Goal: Information Seeking & Learning: Learn about a topic

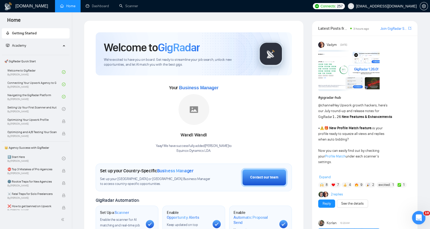
drag, startPoint x: 836, startPoint y: 424, endPoint x: 423, endPoint y: 214, distance: 463.8
click at [424, 214] on div "Open Intercom Messenger" at bounding box center [418, 216] width 17 height 17
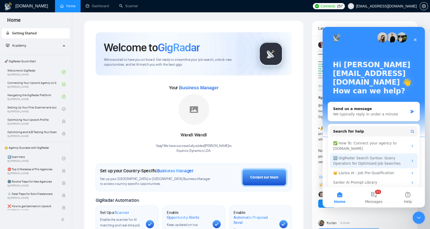
scroll to position [8, 0]
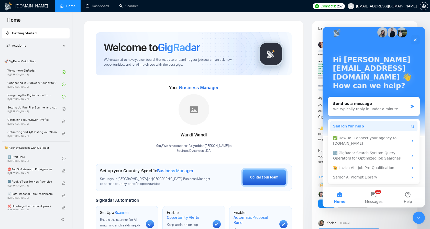
click at [389, 126] on button "Search for help" at bounding box center [374, 126] width 88 height 10
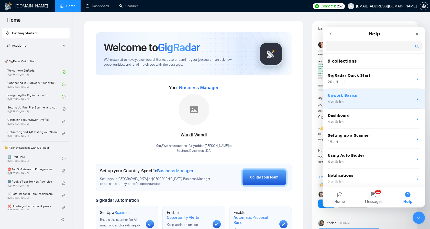
click at [362, 101] on p "4 articles" at bounding box center [371, 101] width 86 height 5
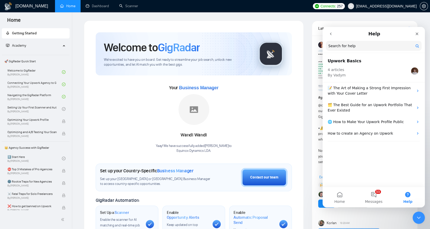
drag, startPoint x: 416, startPoint y: 111, endPoint x: 417, endPoint y: 155, distance: 43.8
click at [417, 155] on div "Upwork Basics 4 articles By [PERSON_NAME] 📝 The Art of Making a Strong First Im…" at bounding box center [374, 120] width 102 height 133
click at [391, 123] on p "🌐 How to Make Your Upwork Profile Public" at bounding box center [371, 121] width 86 height 5
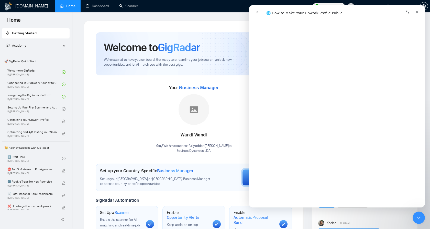
scroll to position [916, 0]
click at [258, 10] on icon "go back" at bounding box center [257, 12] width 4 height 4
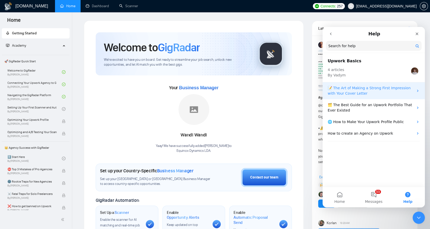
drag, startPoint x: 330, startPoint y: 33, endPoint x: 357, endPoint y: 85, distance: 58.6
click at [356, 87] on main "Help Search for help Upwork Basics 4 articles By [PERSON_NAME] 📝 The Art of Mak…" at bounding box center [374, 117] width 102 height 180
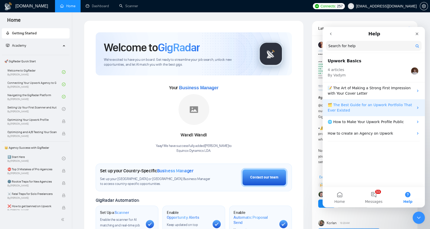
click at [364, 110] on p "🗂️ The Best Guide for an Upwork Portfolio That Ever Existed" at bounding box center [371, 107] width 86 height 11
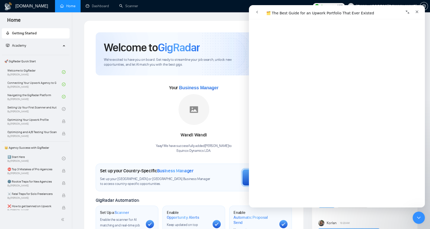
scroll to position [1650, 0]
click at [261, 10] on button "go back" at bounding box center [257, 12] width 10 height 10
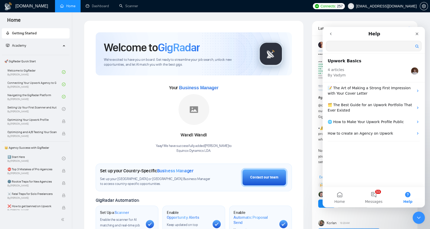
click at [360, 47] on input "Search for help" at bounding box center [373, 46] width 95 height 10
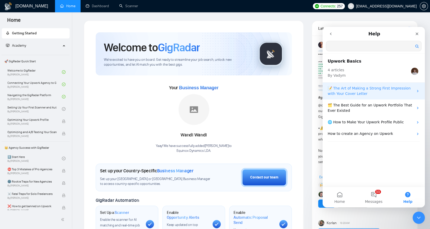
click at [412, 89] on p "📝 The Art of Making a Strong First Impression with Your Cover Letter" at bounding box center [371, 91] width 86 height 11
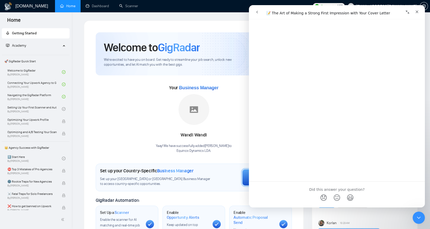
scroll to position [841, 0]
click at [338, 199] on link "Open in help center" at bounding box center [337, 200] width 41 height 4
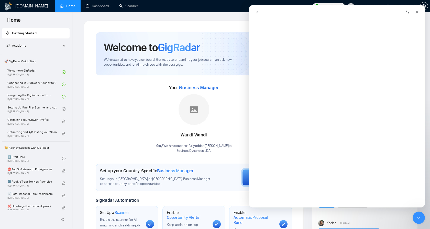
scroll to position [0, 0]
